Goal: Task Accomplishment & Management: Manage account settings

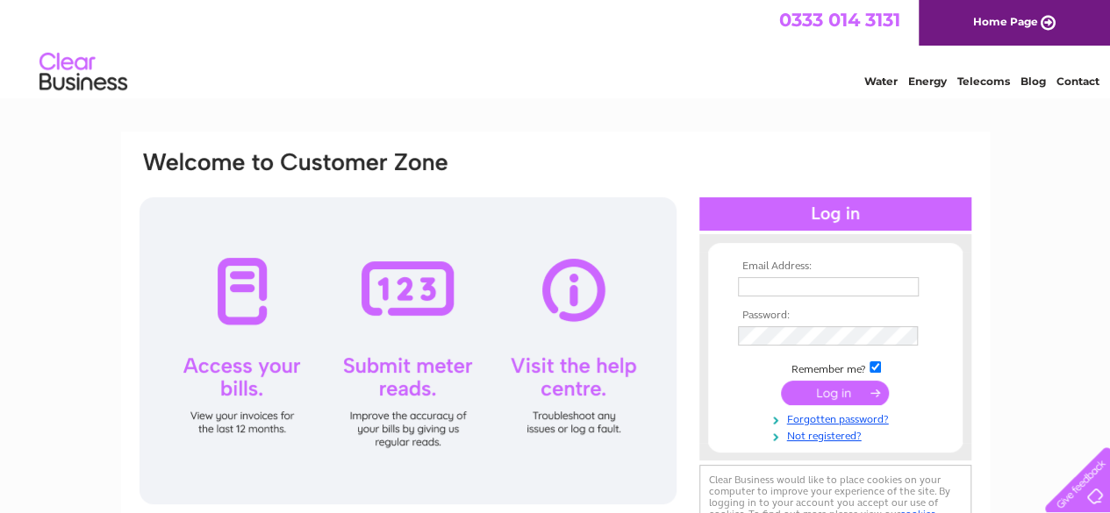
type input "[EMAIL_ADDRESS][DOMAIN_NAME]"
click at [814, 394] on input "submit" at bounding box center [835, 393] width 108 height 25
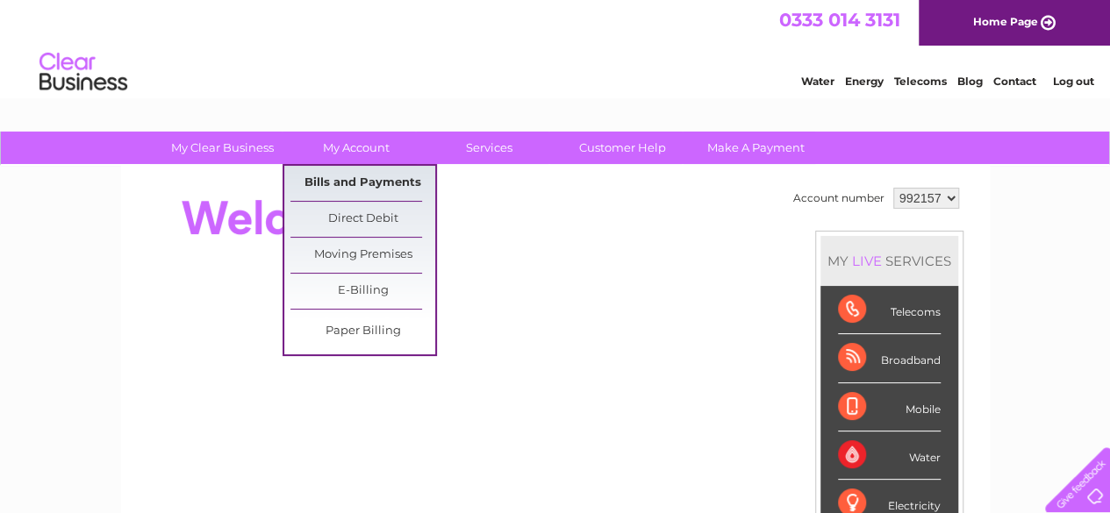
click at [349, 186] on link "Bills and Payments" at bounding box center [362, 183] width 145 height 35
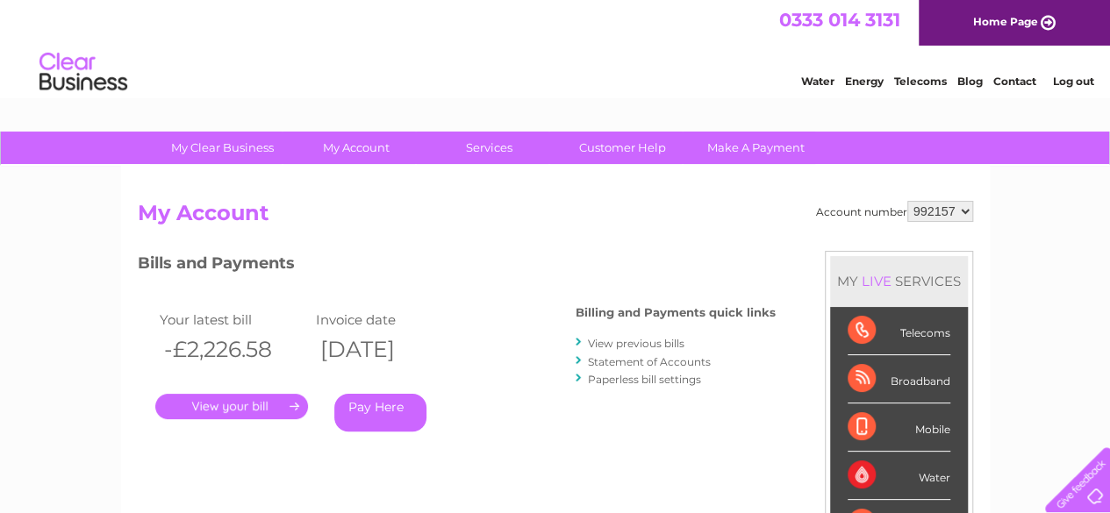
click at [223, 408] on link "." at bounding box center [231, 406] width 153 height 25
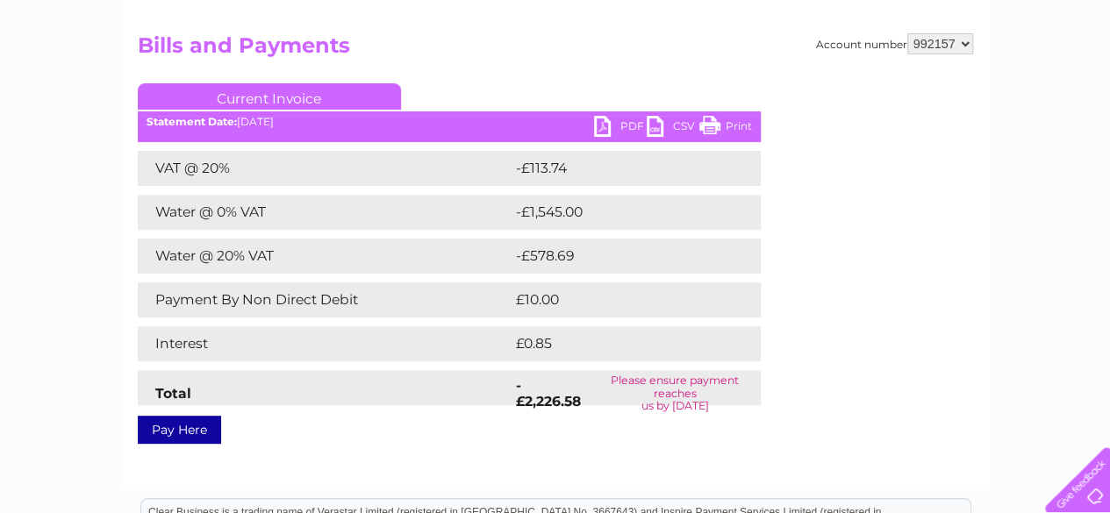
scroll to position [176, 0]
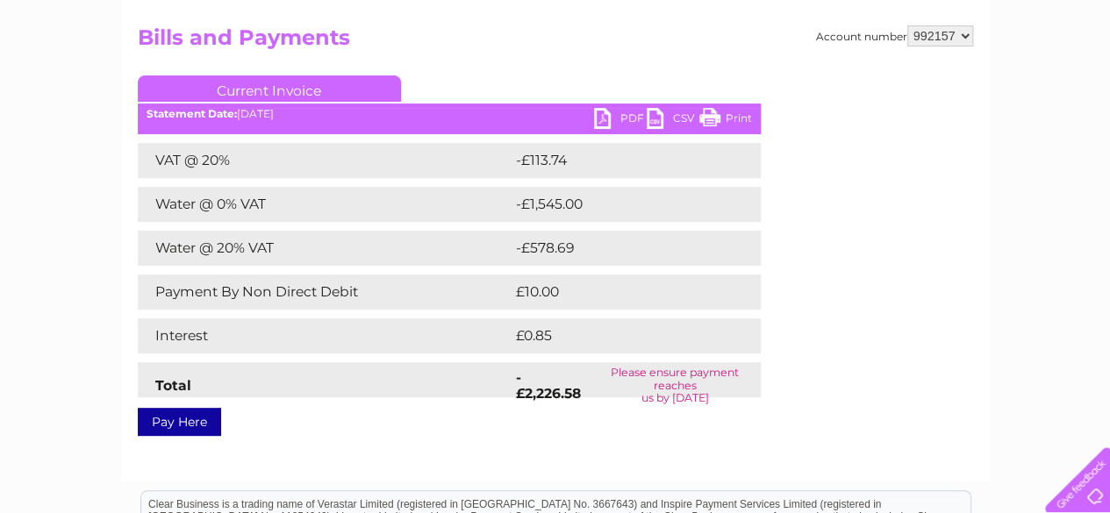
click at [626, 115] on link "PDF" at bounding box center [620, 120] width 53 height 25
